Goal: Information Seeking & Learning: Learn about a topic

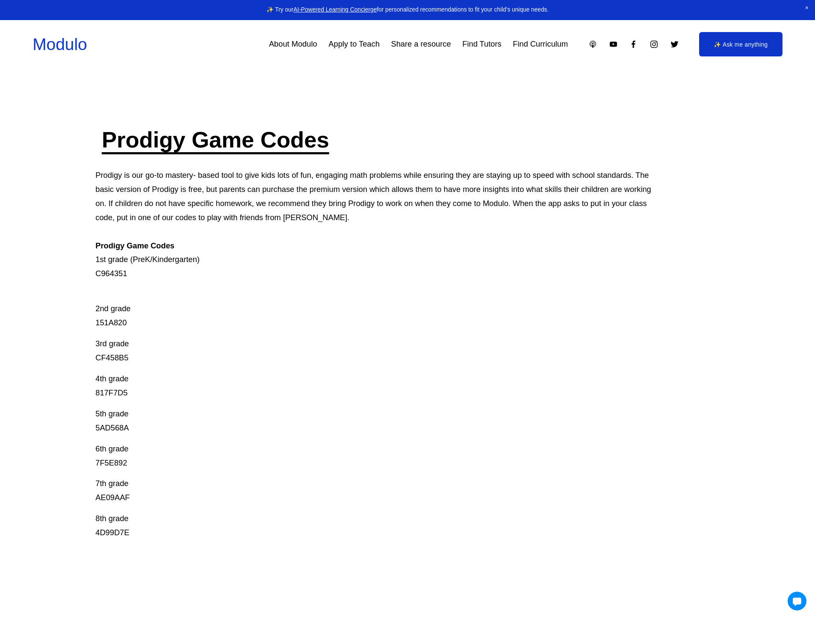
click at [497, 257] on p "Prodigy is our go-to mastery- based tool to give kids lots of fun, engaging mat…" at bounding box center [375, 224] width 561 height 112
click at [494, 254] on p "Prodigy is our go-to mastery- based tool to give kids lots of fun, engaging mat…" at bounding box center [375, 224] width 561 height 112
click at [477, 224] on p "Prodigy is our go-to mastery- based tool to give kids lots of fun, engaging mat…" at bounding box center [375, 224] width 561 height 112
click at [476, 248] on p "Prodigy is our go-to mastery- based tool to give kids lots of fun, engaging mat…" at bounding box center [375, 224] width 561 height 112
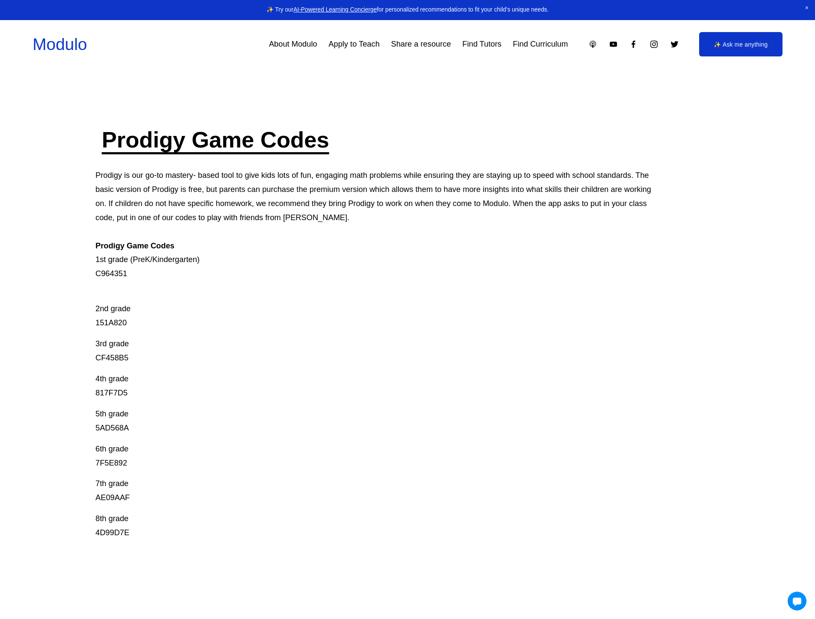
click at [476, 245] on p "Prodigy is our go-to mastery- based tool to give kids lots of fun, engaging mat…" at bounding box center [375, 224] width 561 height 112
click at [476, 244] on p "Prodigy is our go-to mastery- based tool to give kids lots of fun, engaging mat…" at bounding box center [375, 224] width 561 height 112
click at [473, 238] on p "Prodigy is our go-to mastery- based tool to give kids lots of fun, engaging mat…" at bounding box center [375, 224] width 561 height 112
click at [471, 237] on p "Prodigy is our go-to mastery- based tool to give kids lots of fun, engaging mat…" at bounding box center [375, 224] width 561 height 112
click at [292, 40] on link "About Modulo" at bounding box center [293, 44] width 48 height 16
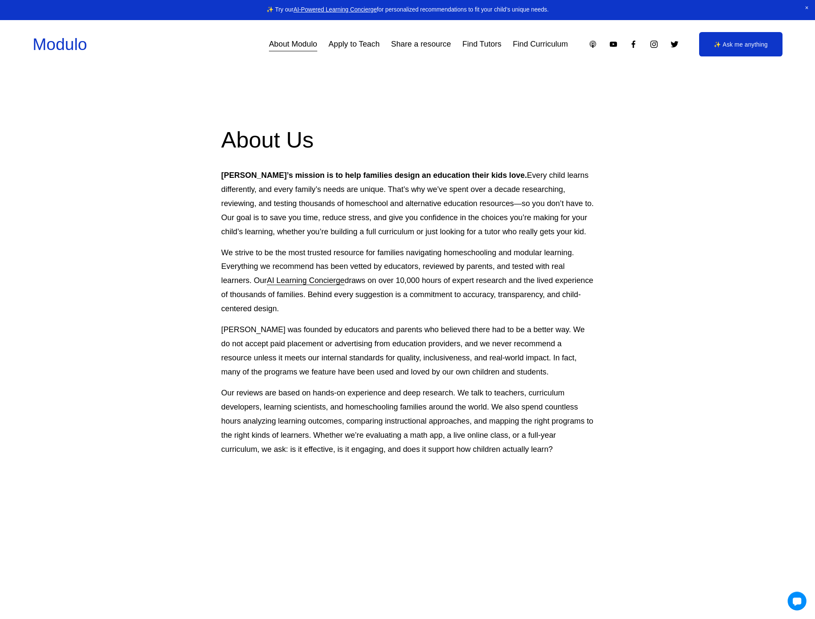
click at [203, 103] on div "About Us [PERSON_NAME]’s mission is to help families design an education their …" at bounding box center [407, 497] width 815 height 852
click at [186, 104] on div "About Us [PERSON_NAME]’s mission is to help families design an education their …" at bounding box center [407, 497] width 815 height 852
click at [173, 108] on div "About Us Modulo’s mission is to help families design an education their kids lo…" at bounding box center [407, 497] width 815 height 852
